Goal: Communication & Community: Participate in discussion

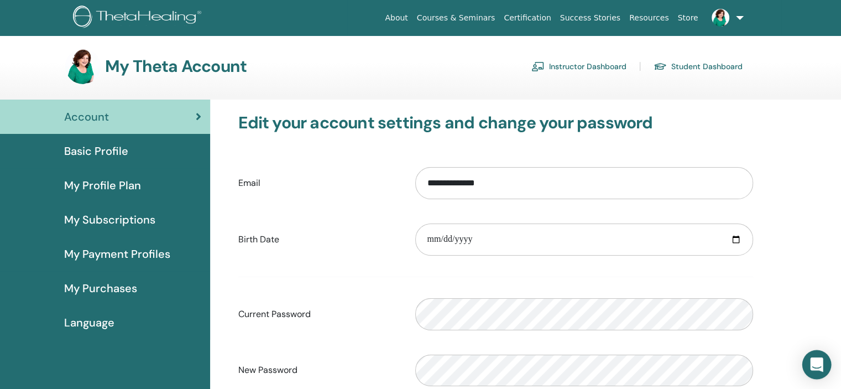
click at [817, 366] on icon "Open Intercom Messenger" at bounding box center [816, 364] width 13 height 14
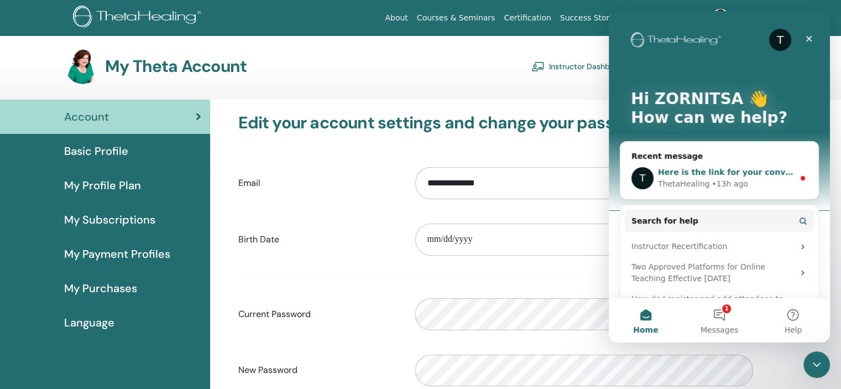
click at [686, 170] on span "Here is the link for your convenience. Thank you for your patience." at bounding box center [804, 171] width 293 height 9
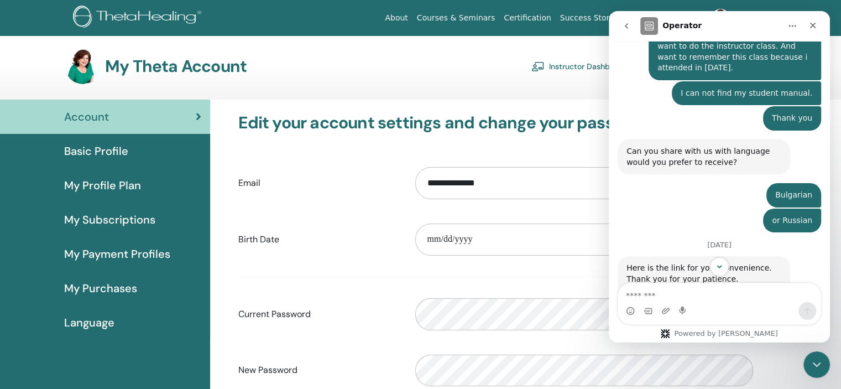
scroll to position [948, 0]
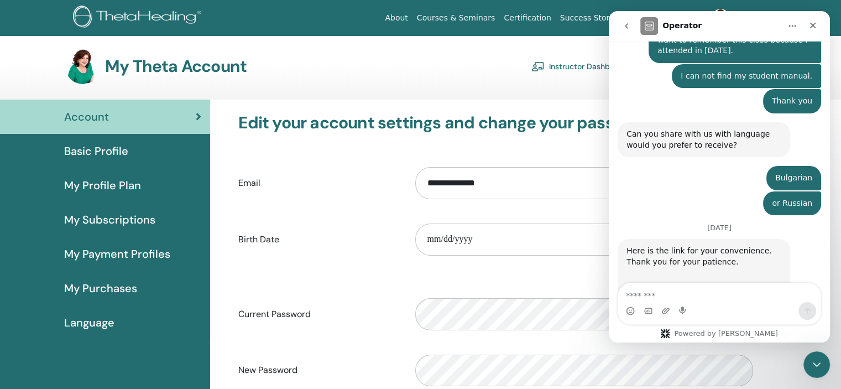
click at [680, 284] on div "RU_Game_of...rs (1).pdf" at bounding box center [683, 290] width 92 height 12
click at [662, 291] on textarea "Message…" at bounding box center [719, 292] width 202 height 19
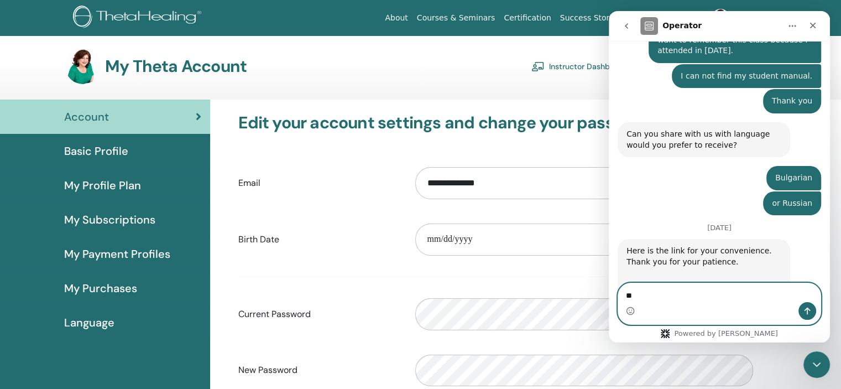
type textarea "*"
type textarea "**********"
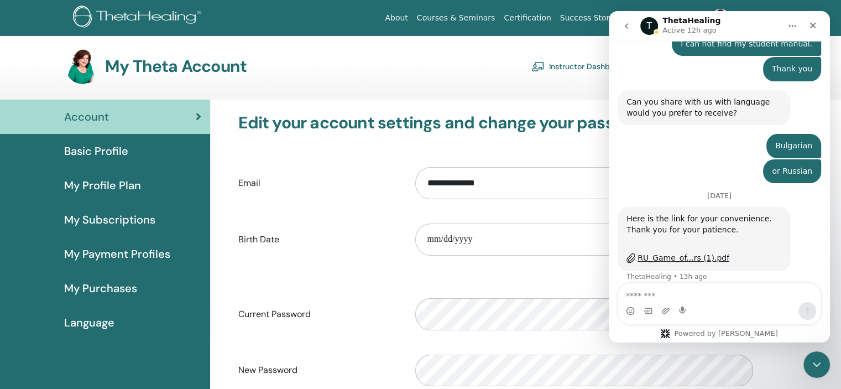
scroll to position [981, 0]
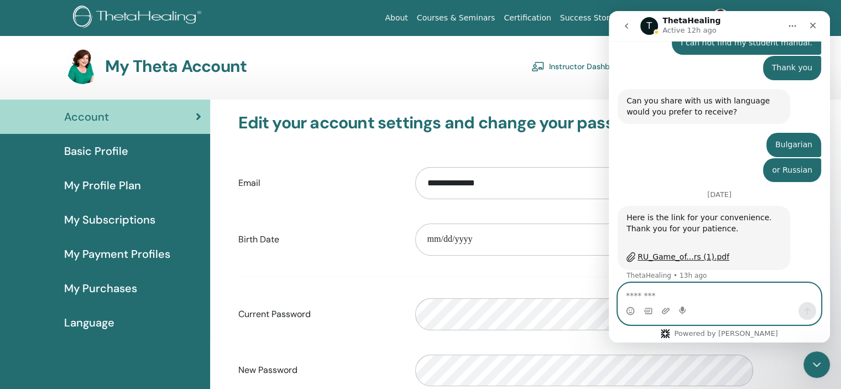
click at [637, 296] on textarea "Message…" at bounding box center [719, 292] width 202 height 19
type textarea "*"
